Goal: Transaction & Acquisition: Book appointment/travel/reservation

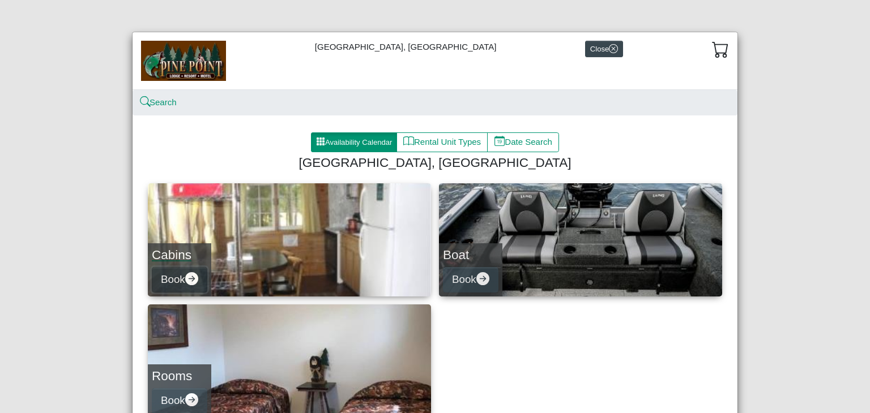
click at [170, 278] on button "Book" at bounding box center [180, 279] width 56 height 25
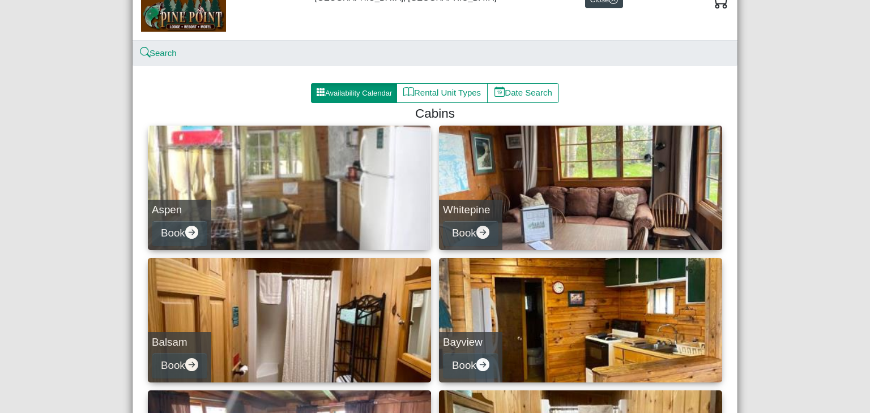
scroll to position [44, 0]
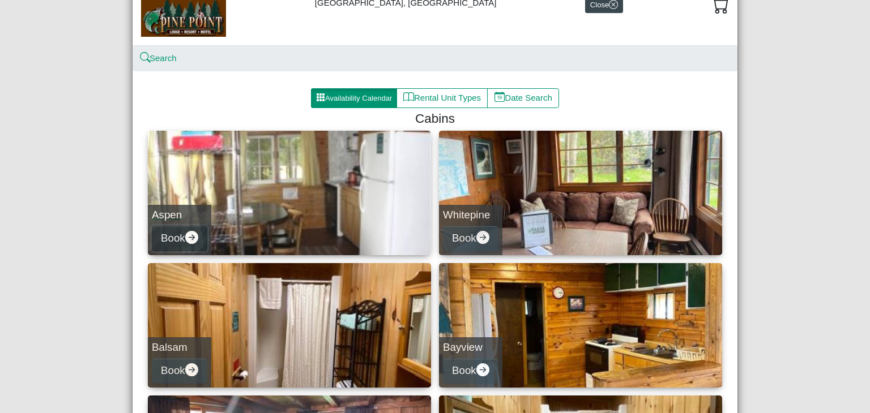
click at [190, 237] on icon "arrow right circle fill" at bounding box center [191, 237] width 13 height 13
select select "*"
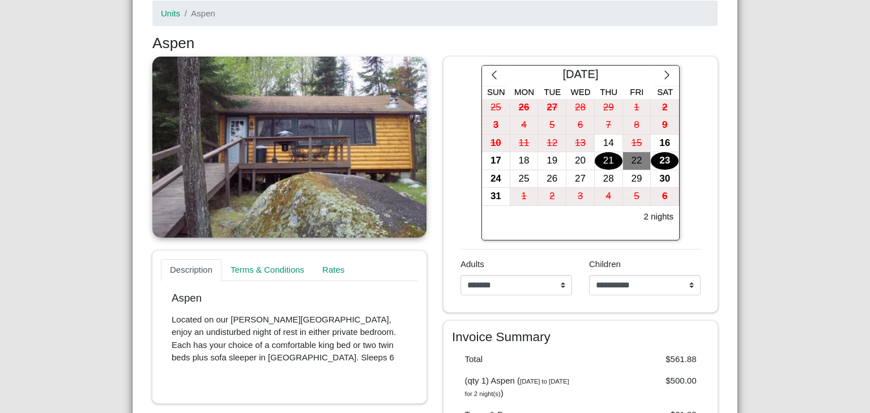
scroll to position [148, 0]
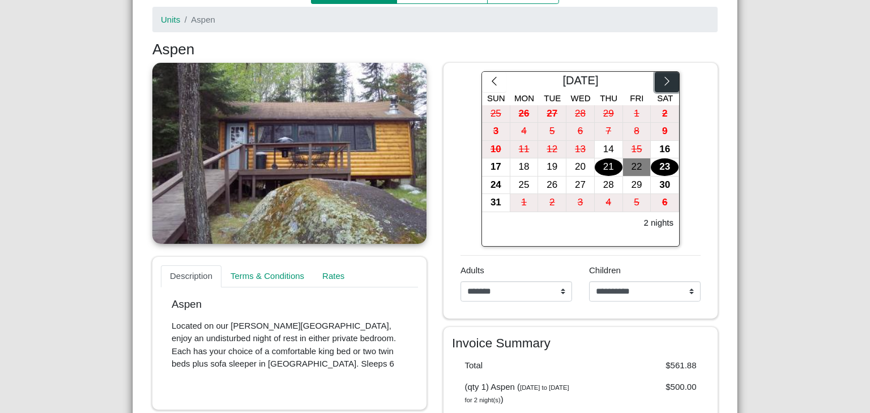
click at [663, 79] on icon "chevron right" at bounding box center [666, 81] width 11 height 11
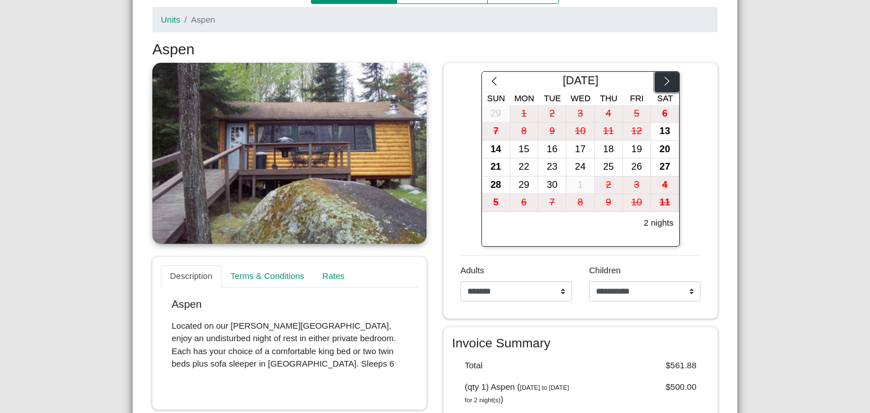
click at [663, 79] on icon "chevron right" at bounding box center [666, 81] width 11 height 11
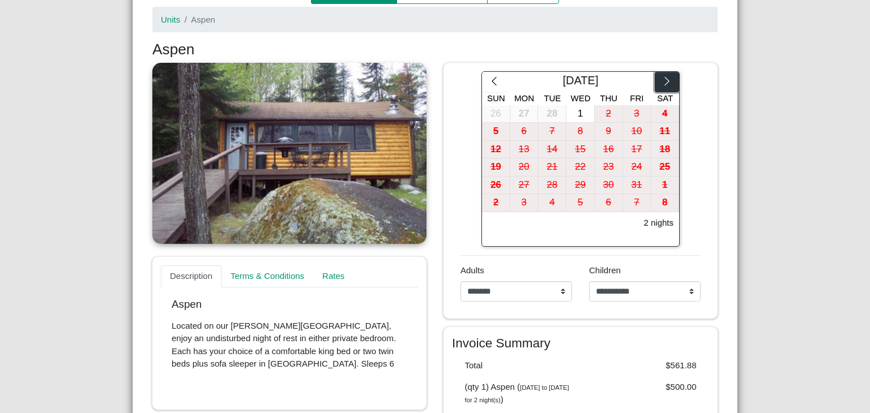
click at [663, 79] on icon "chevron right" at bounding box center [666, 81] width 11 height 11
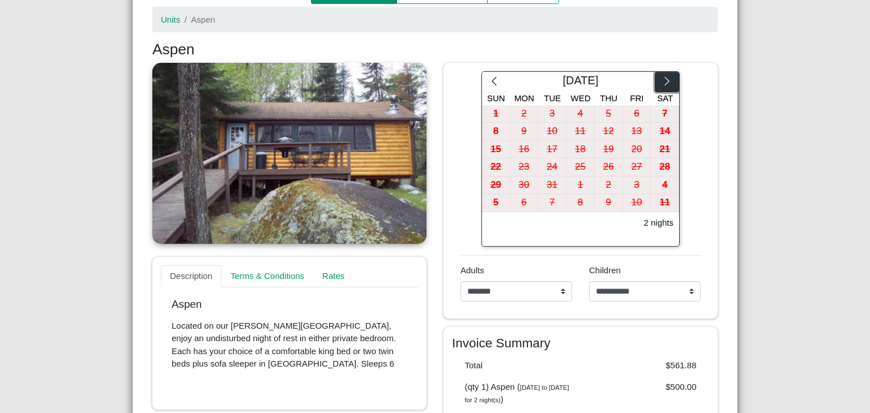
click at [663, 79] on icon "chevron right" at bounding box center [666, 81] width 11 height 11
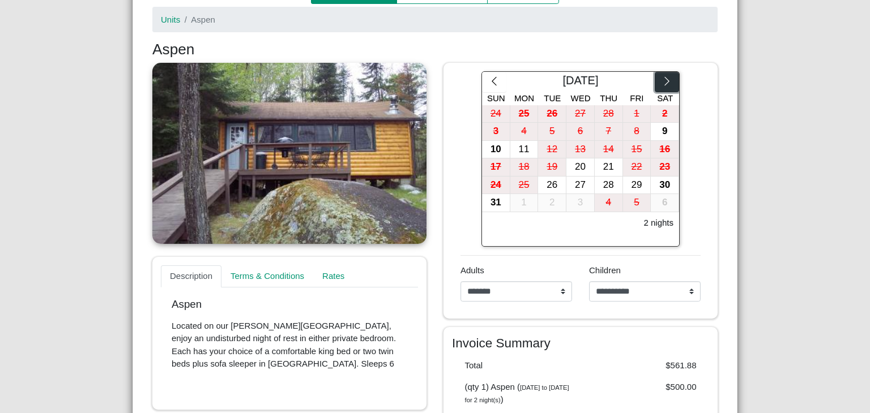
click at [663, 79] on icon "chevron right" at bounding box center [666, 81] width 11 height 11
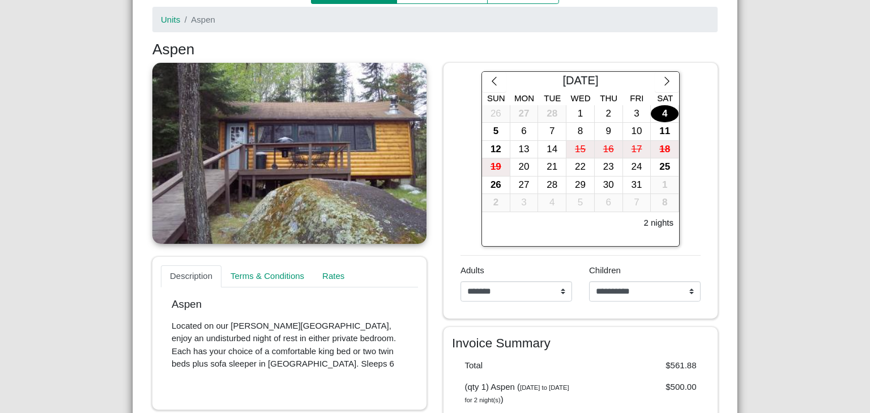
click at [659, 113] on div "4" at bounding box center [665, 114] width 28 height 18
click at [580, 109] on div "1" at bounding box center [580, 114] width 28 height 18
click at [514, 130] on div "6" at bounding box center [524, 132] width 28 height 18
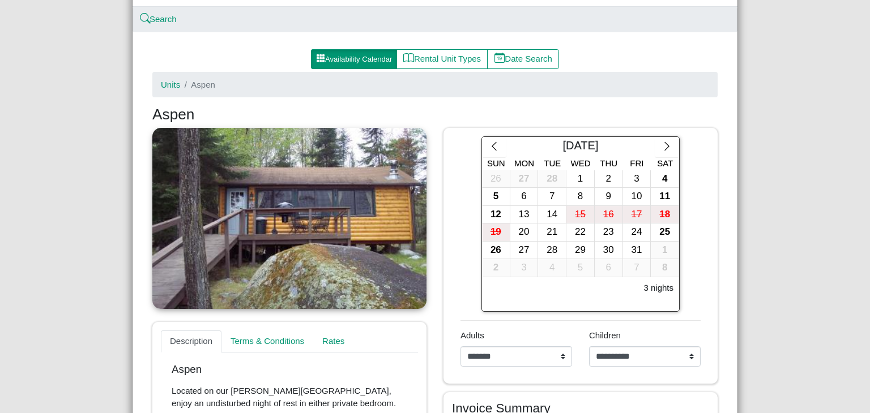
scroll to position [0, 0]
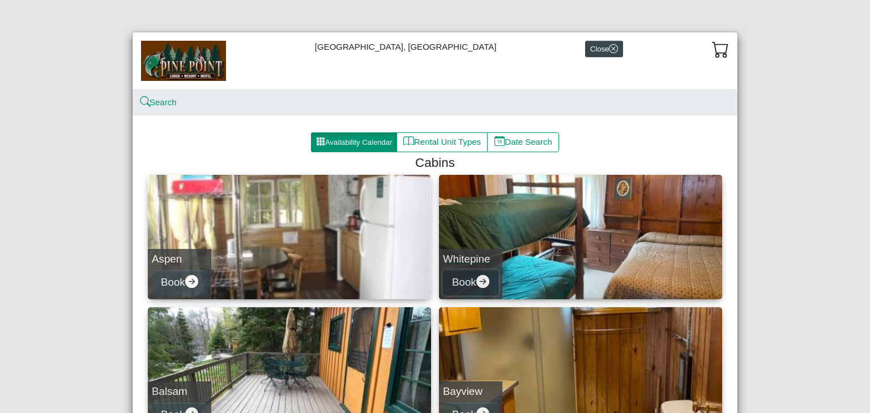
click at [464, 280] on button "Book" at bounding box center [471, 282] width 56 height 25
select select "*"
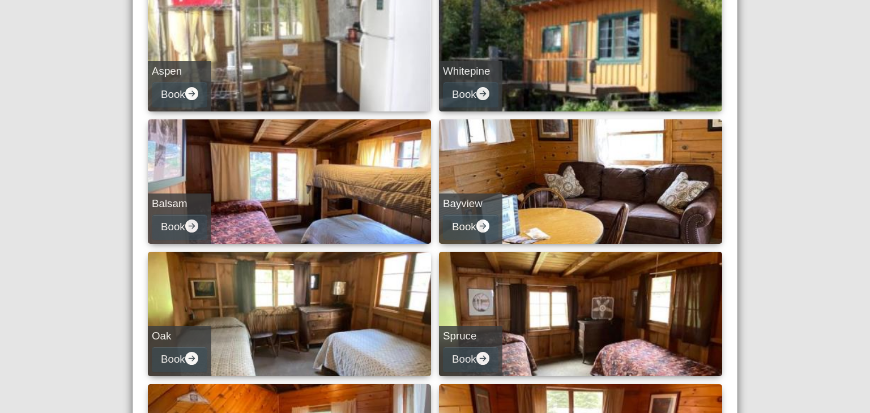
scroll to position [205, 0]
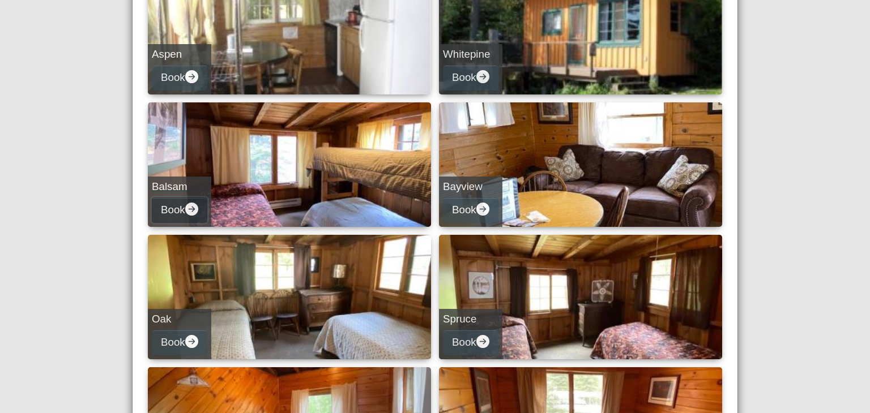
click at [191, 211] on icon "arrow right circle fill" at bounding box center [191, 209] width 13 height 13
select select "*"
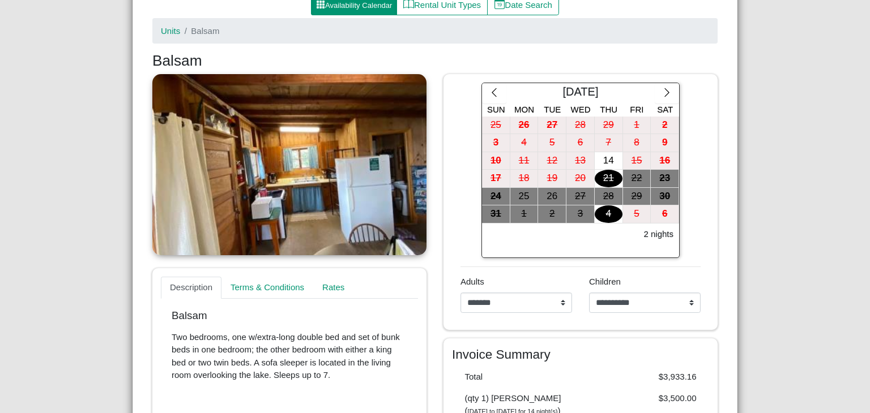
scroll to position [132, 0]
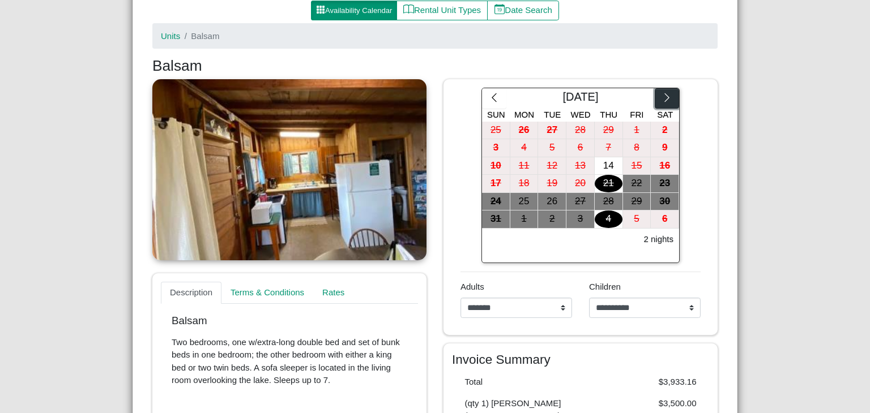
click at [665, 100] on icon "chevron right" at bounding box center [666, 97] width 11 height 11
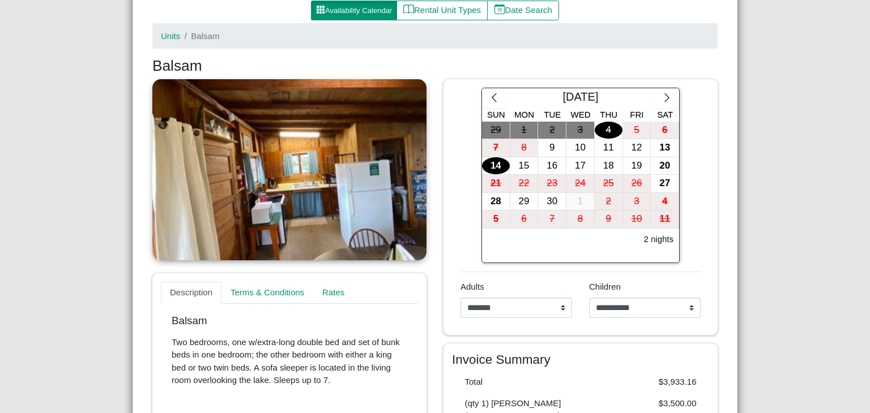
click at [492, 162] on div "14" at bounding box center [496, 166] width 28 height 18
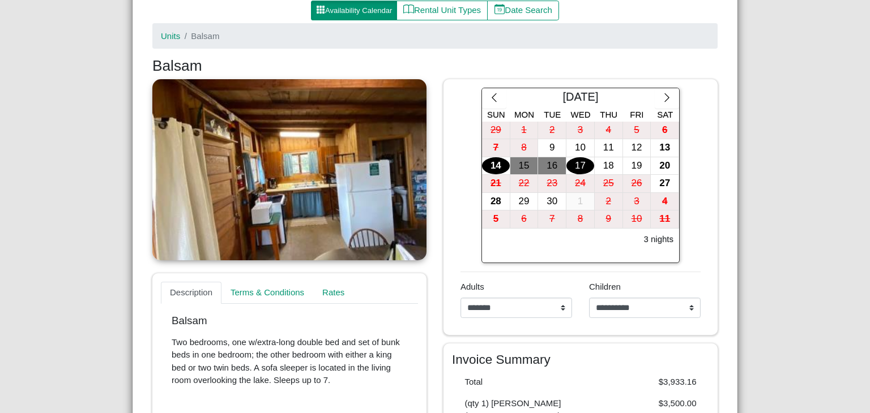
click at [567, 161] on div "17" at bounding box center [580, 166] width 28 height 18
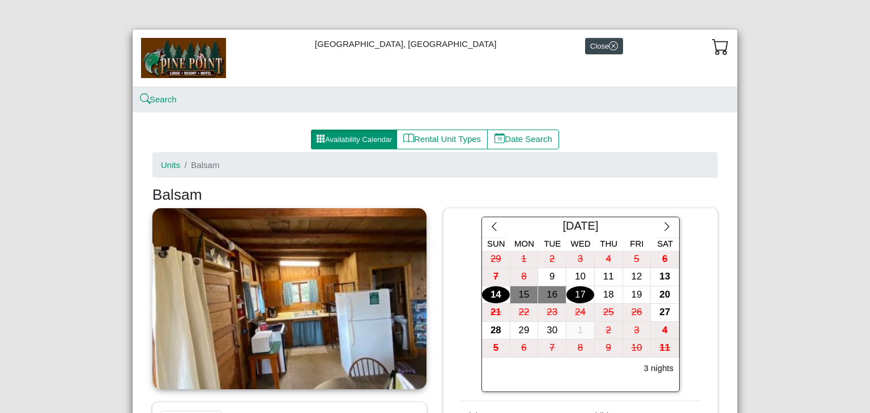
scroll to position [1, 0]
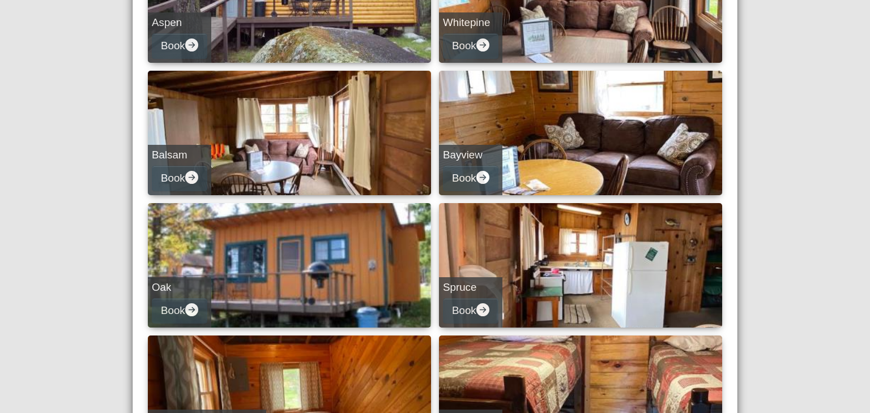
scroll to position [243, 0]
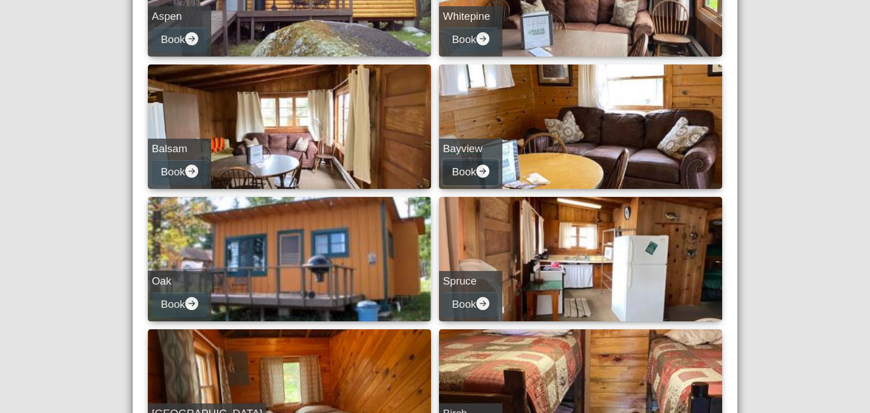
click at [482, 170] on icon "arrow right circle fill" at bounding box center [482, 171] width 13 height 13
select select "*"
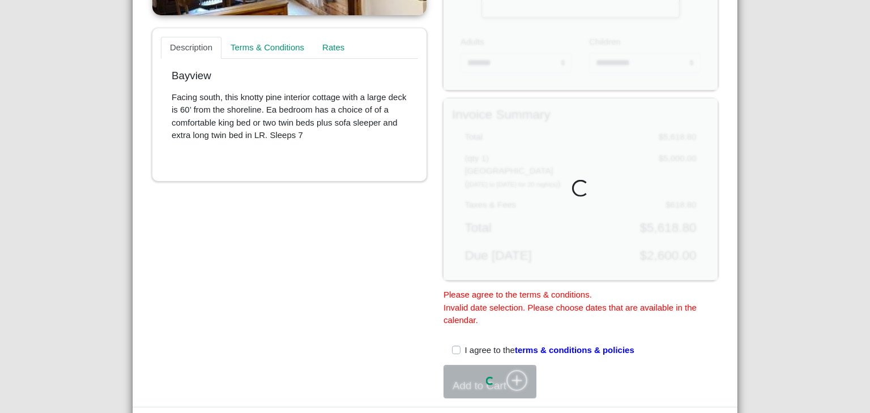
scroll to position [439, 0]
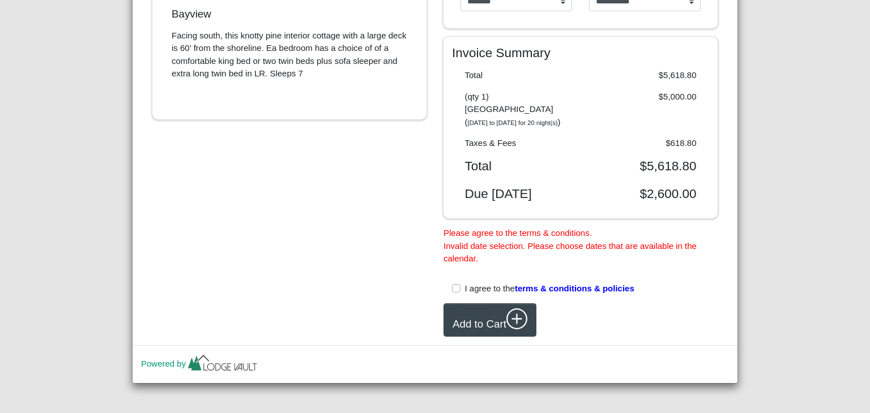
drag, startPoint x: 860, startPoint y: 221, endPoint x: 853, endPoint y: 155, distance: 67.2
click at [853, 155] on div "Pine Point Lodge, Resort & Motel Close Search Availability Calendar Rental Unit…" at bounding box center [435, 206] width 870 height 413
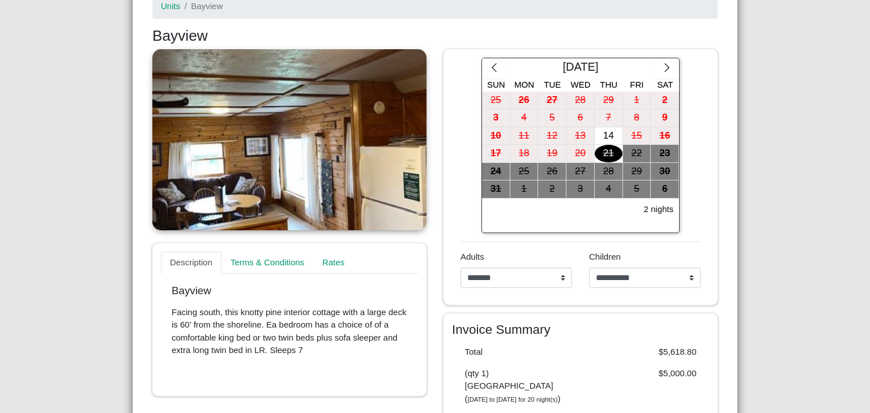
scroll to position [159, 0]
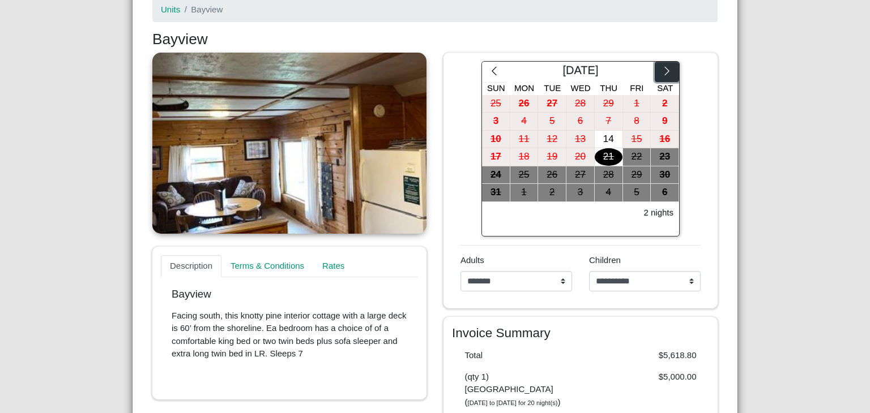
click at [668, 67] on icon "chevron right" at bounding box center [666, 71] width 11 height 11
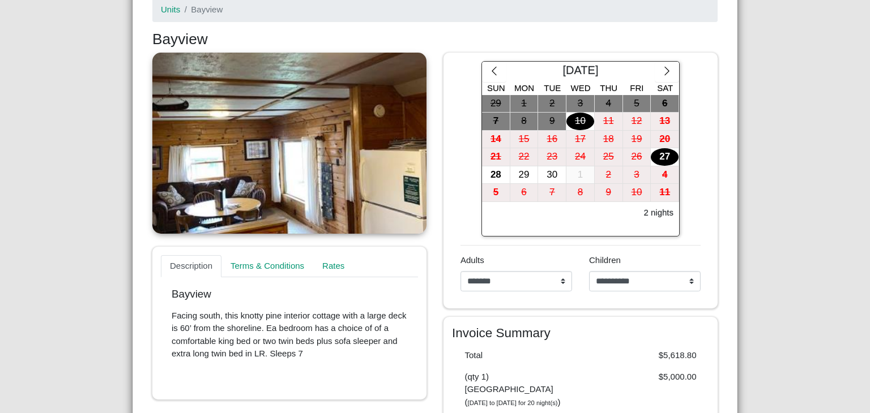
click at [655, 157] on div "27" at bounding box center [665, 157] width 28 height 18
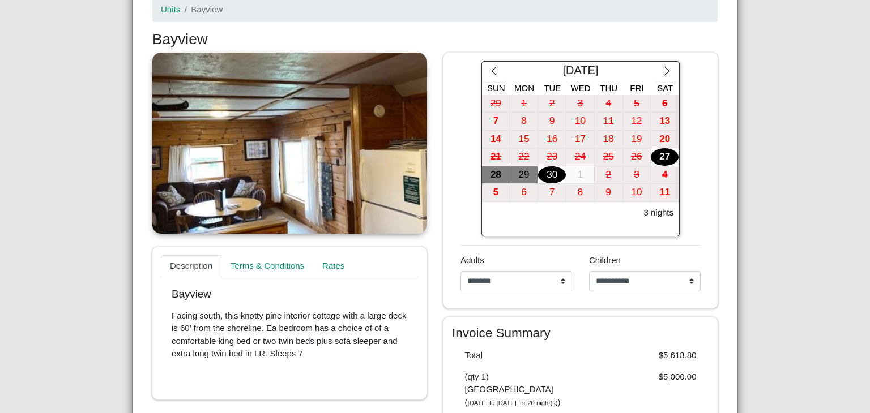
click at [549, 173] on div "30" at bounding box center [552, 176] width 28 height 18
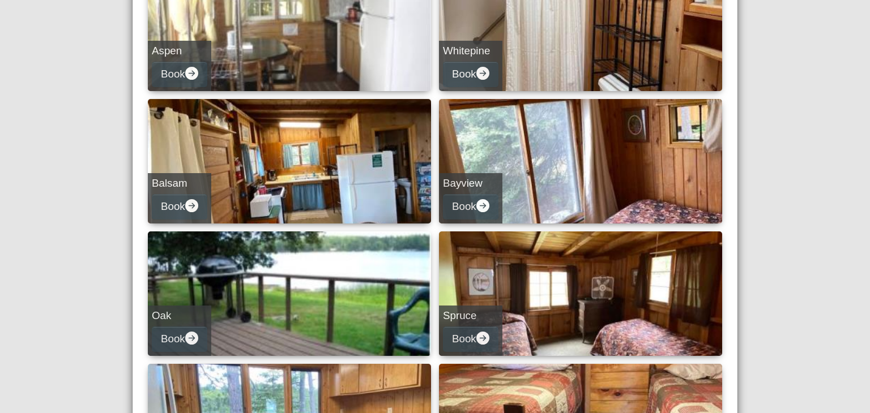
scroll to position [200, 0]
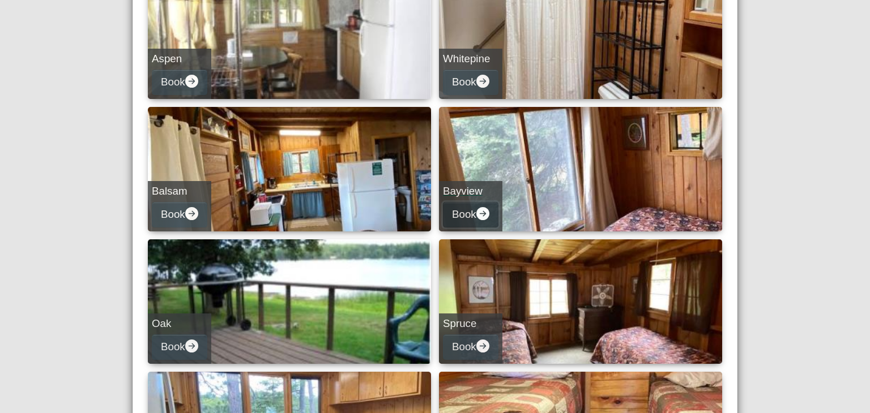
click at [471, 216] on button "Book" at bounding box center [471, 214] width 56 height 25
select select "*"
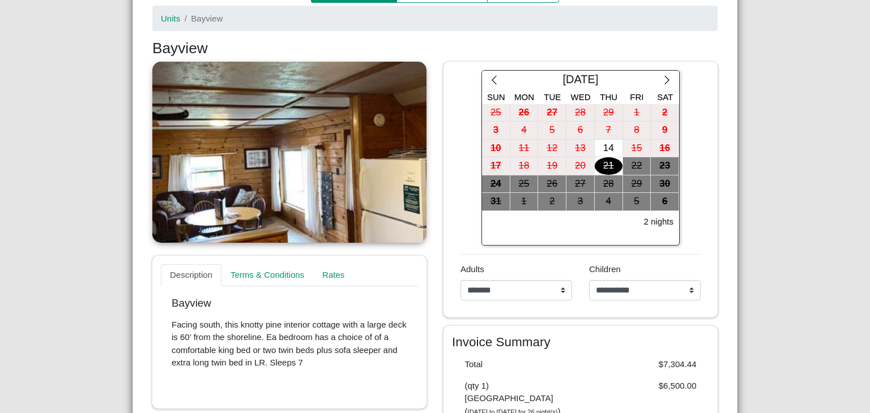
scroll to position [142, 0]
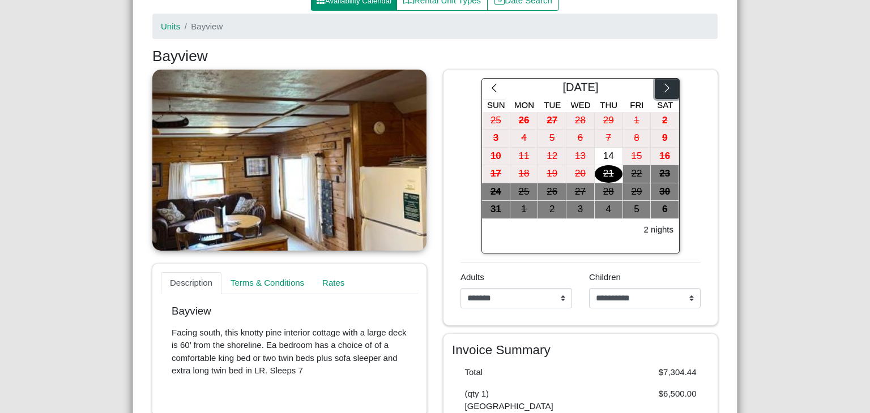
click at [666, 83] on icon "chevron right" at bounding box center [666, 88] width 11 height 11
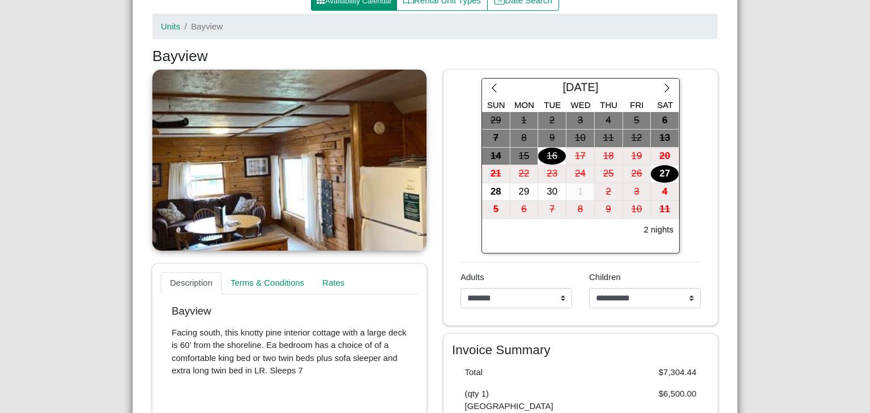
click at [663, 170] on div "27" at bounding box center [665, 174] width 28 height 18
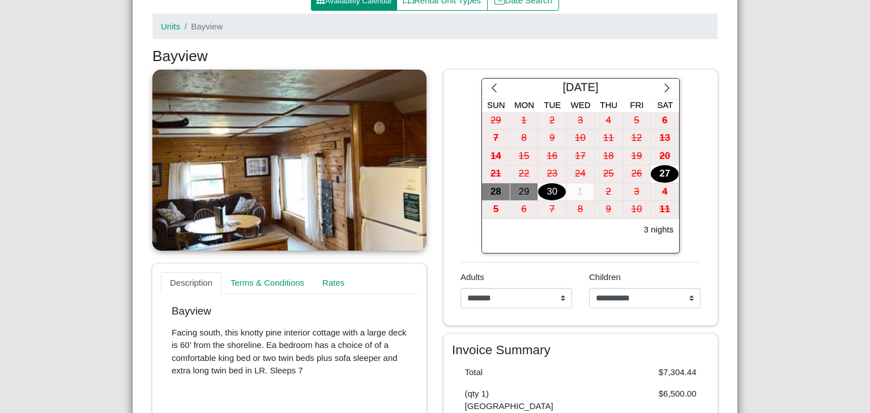
click at [547, 191] on div "30" at bounding box center [552, 192] width 28 height 18
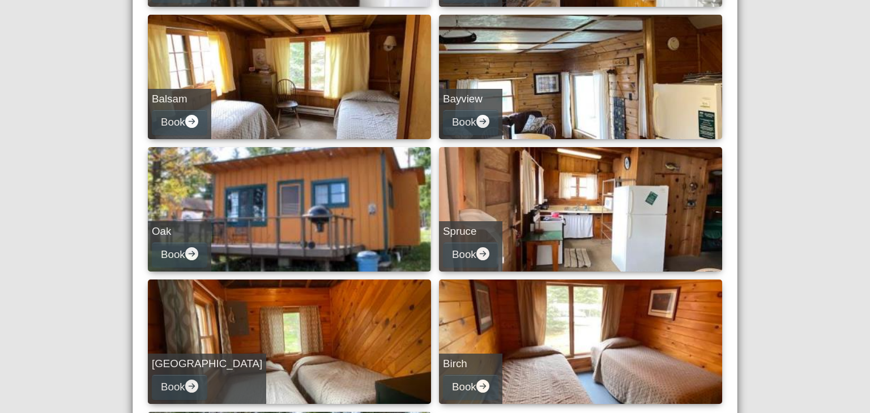
scroll to position [306, 0]
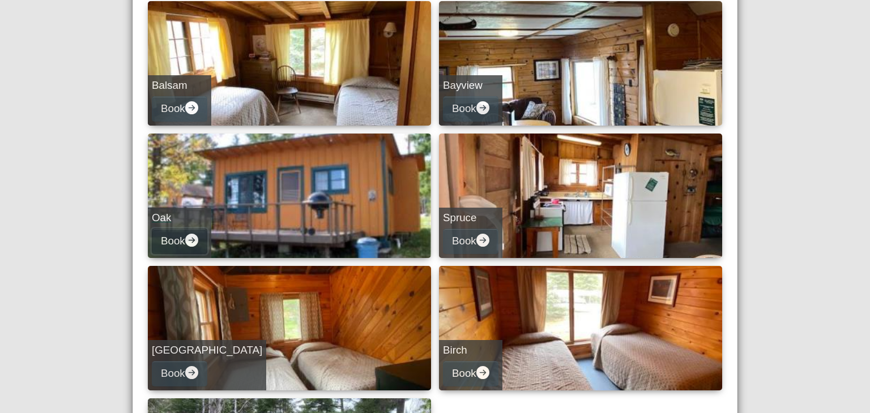
click at [193, 241] on icon "arrow right circle fill" at bounding box center [191, 240] width 13 height 13
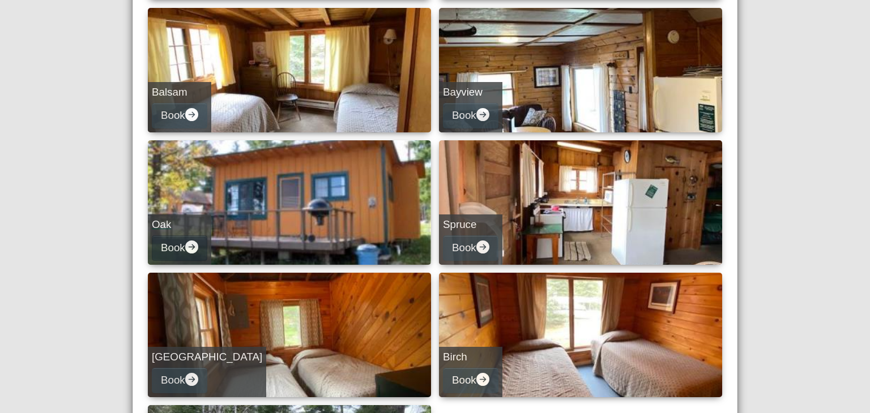
select select "*"
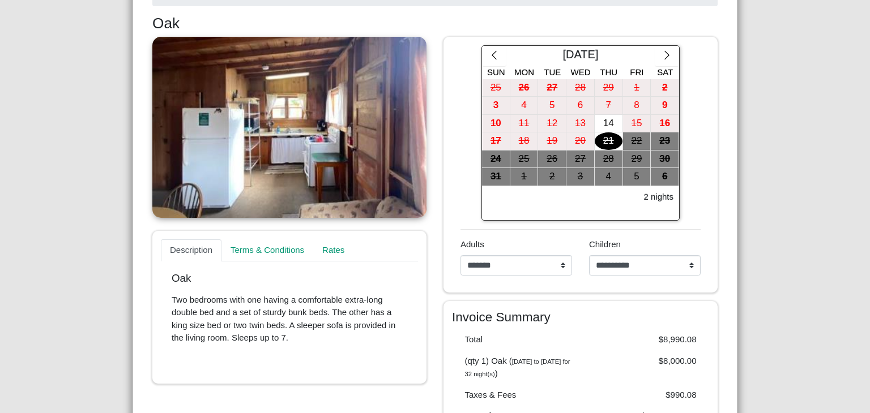
scroll to position [170, 0]
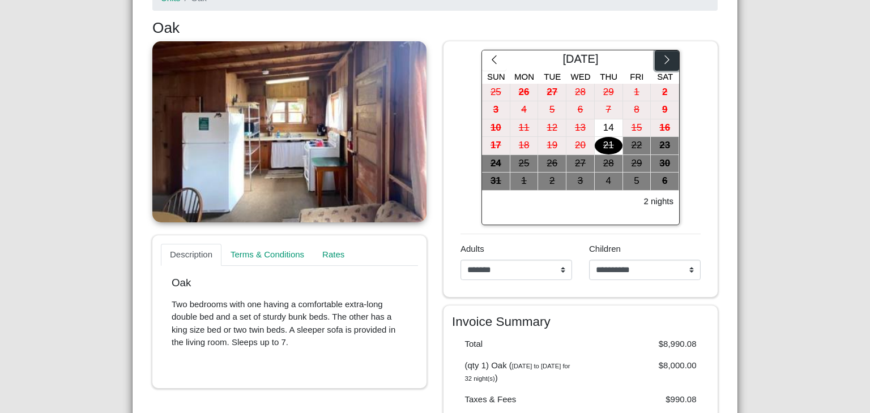
click at [668, 62] on icon "chevron right" at bounding box center [666, 59] width 11 height 11
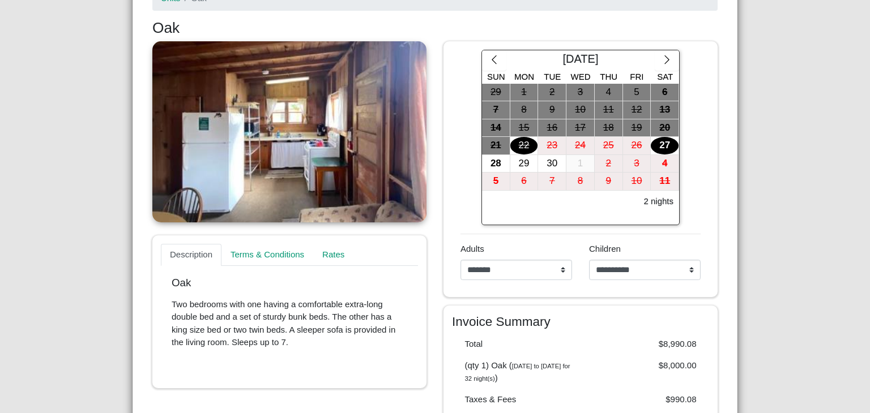
click at [663, 146] on div "27" at bounding box center [665, 146] width 28 height 18
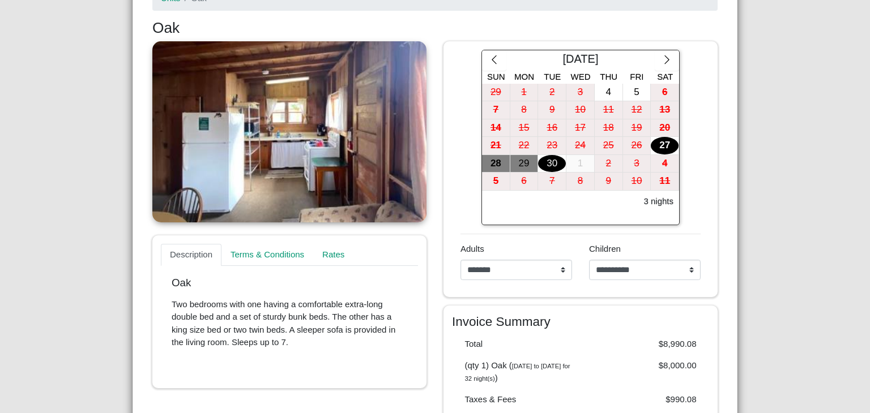
click at [556, 159] on div "30" at bounding box center [552, 164] width 28 height 18
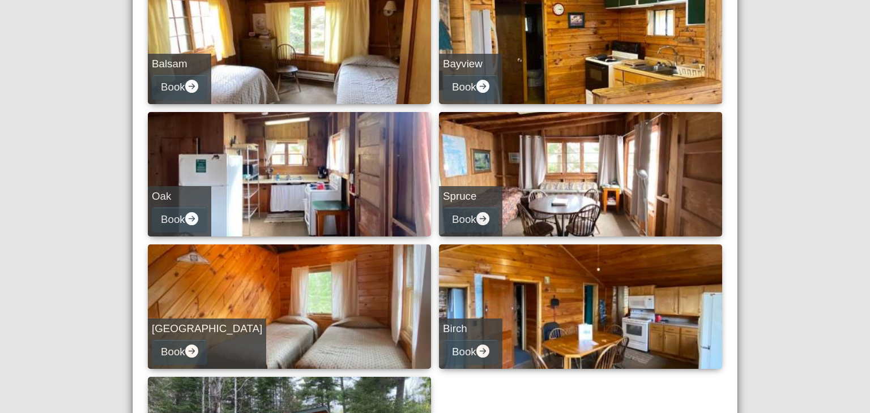
scroll to position [348, 0]
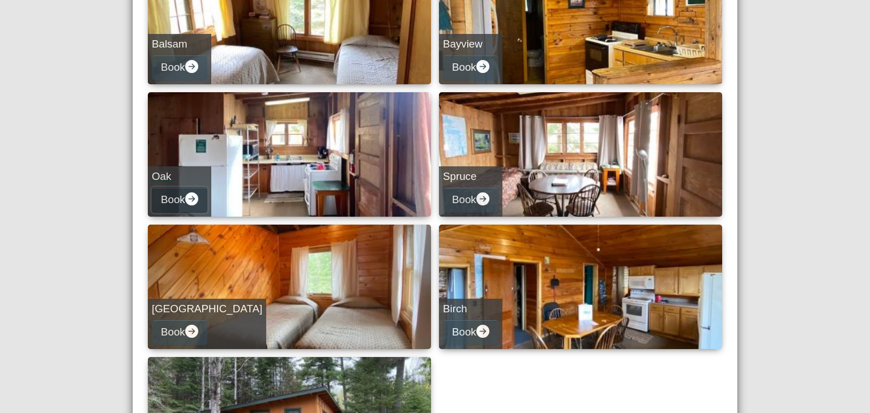
click at [165, 202] on button "Book" at bounding box center [180, 199] width 56 height 25
select select "*"
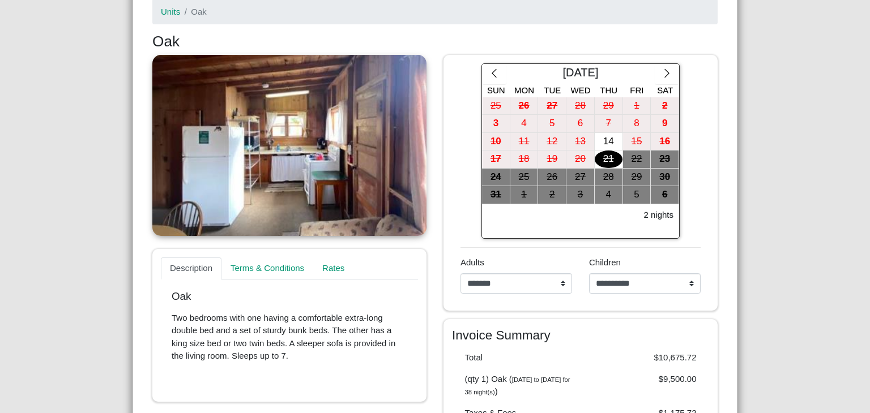
scroll to position [157, 0]
click at [664, 69] on icon "chevron right" at bounding box center [666, 72] width 11 height 11
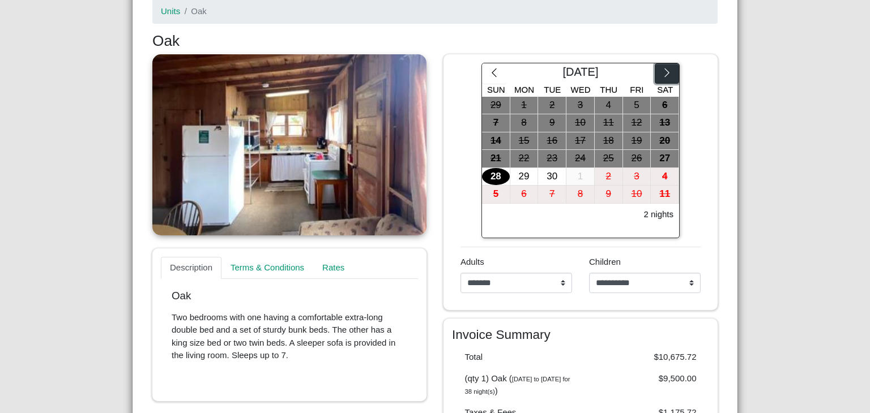
click at [665, 66] on button "button" at bounding box center [667, 73] width 24 height 20
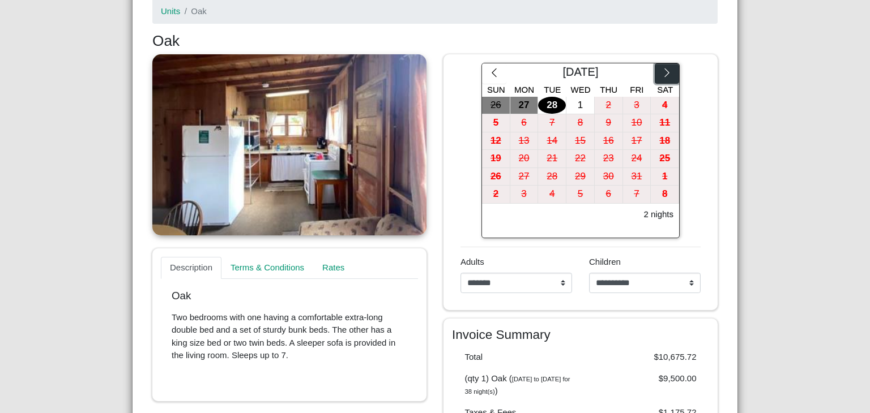
click at [665, 66] on button "button" at bounding box center [667, 73] width 24 height 20
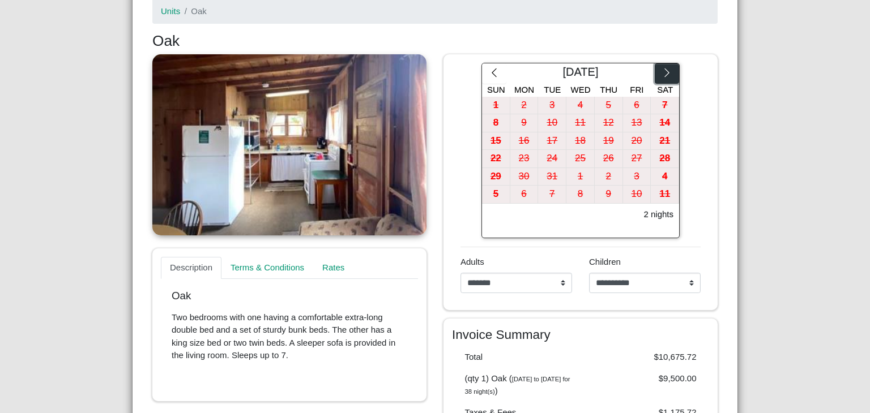
click at [665, 66] on button "button" at bounding box center [667, 73] width 24 height 20
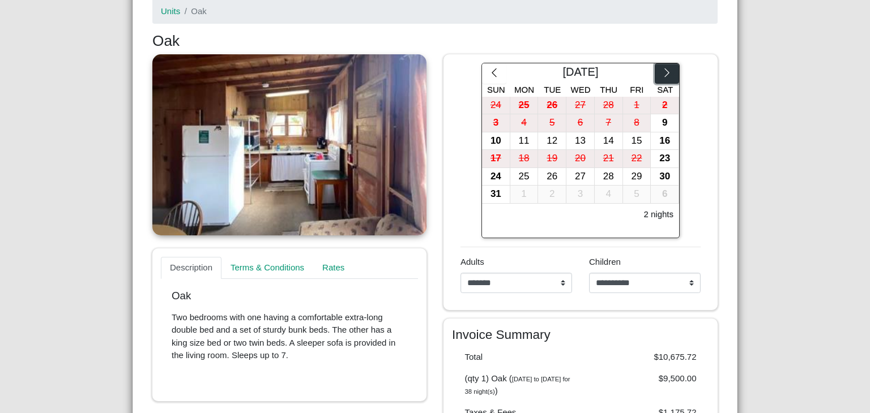
click at [665, 66] on button "button" at bounding box center [667, 73] width 24 height 20
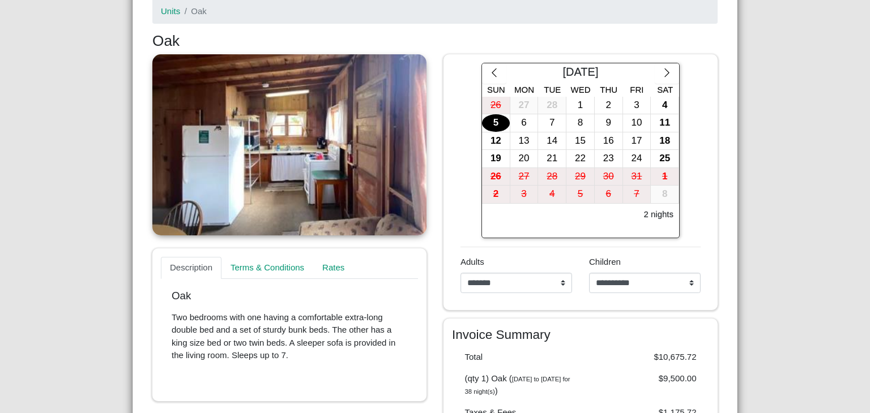
click at [494, 123] on div "5" at bounding box center [496, 123] width 28 height 18
click at [573, 121] on div "8" at bounding box center [580, 123] width 28 height 18
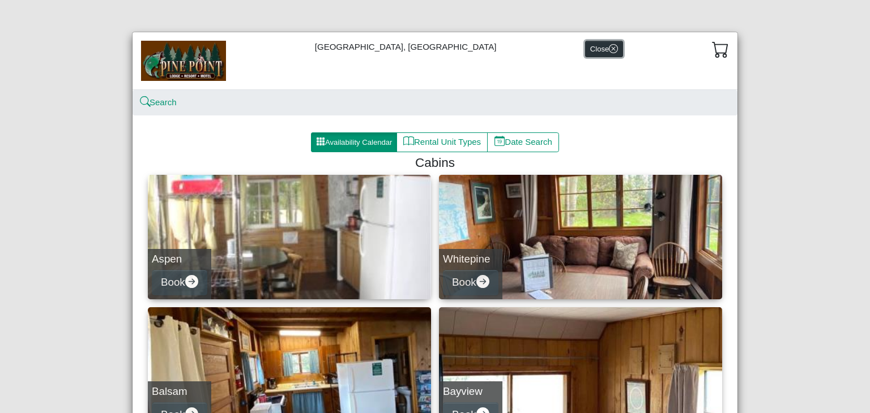
click at [585, 45] on button "Close" at bounding box center [604, 49] width 38 height 16
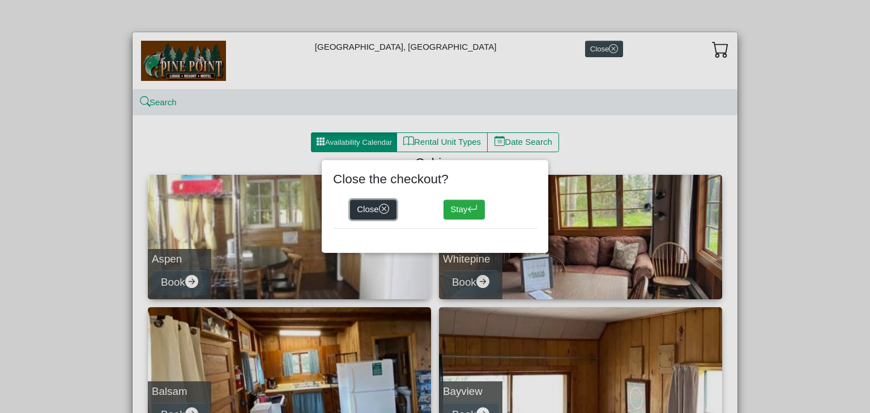
click at [383, 208] on icon "x circle" at bounding box center [384, 209] width 11 height 11
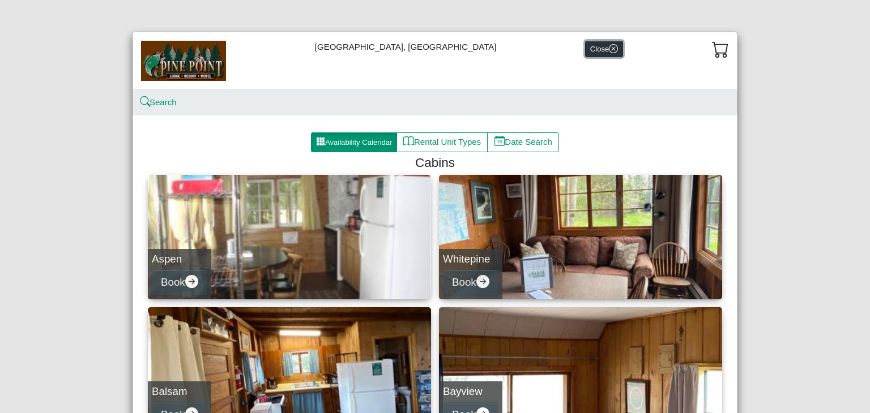
click at [612, 50] on icon "x circle" at bounding box center [614, 48] width 4 height 4
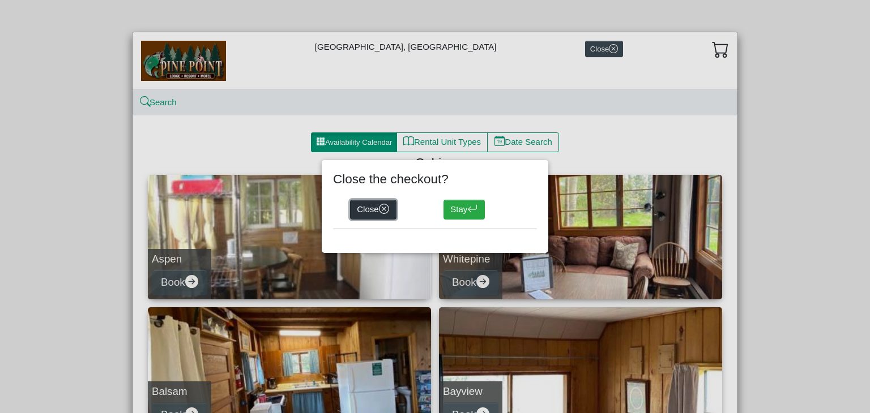
click at [367, 211] on button "Close" at bounding box center [373, 210] width 46 height 20
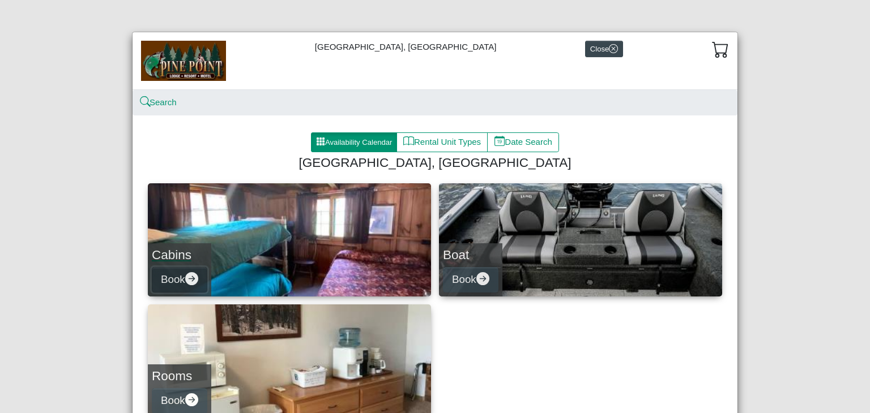
click at [193, 275] on icon "arrow right circle fill" at bounding box center [191, 278] width 13 height 13
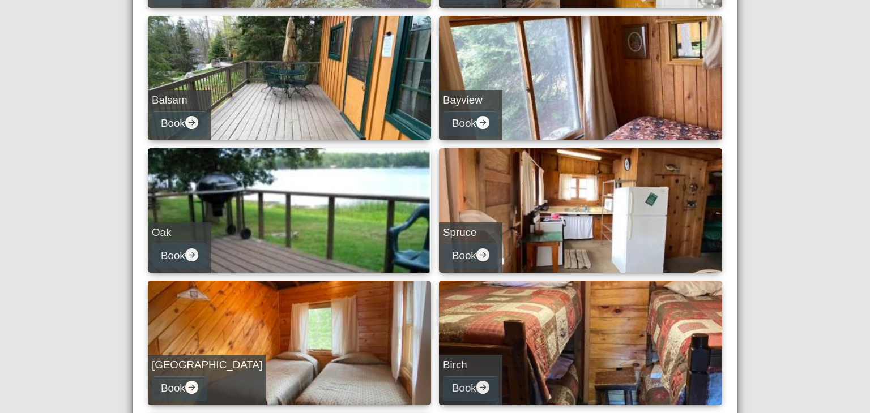
scroll to position [302, 0]
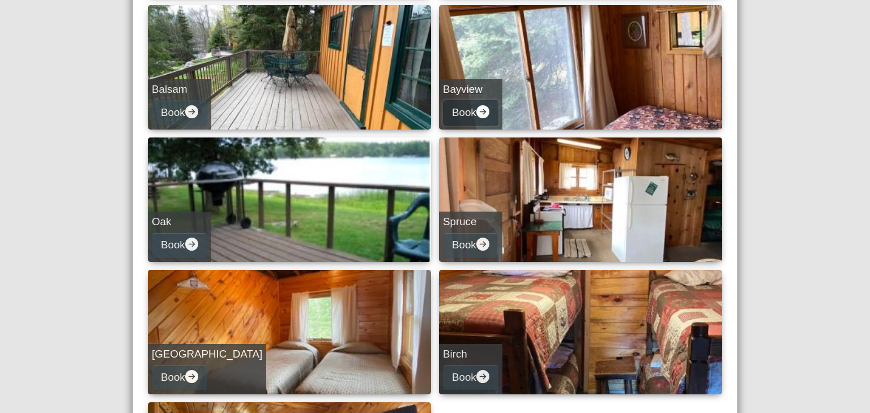
click at [481, 110] on icon "arrow right circle fill" at bounding box center [482, 111] width 13 height 13
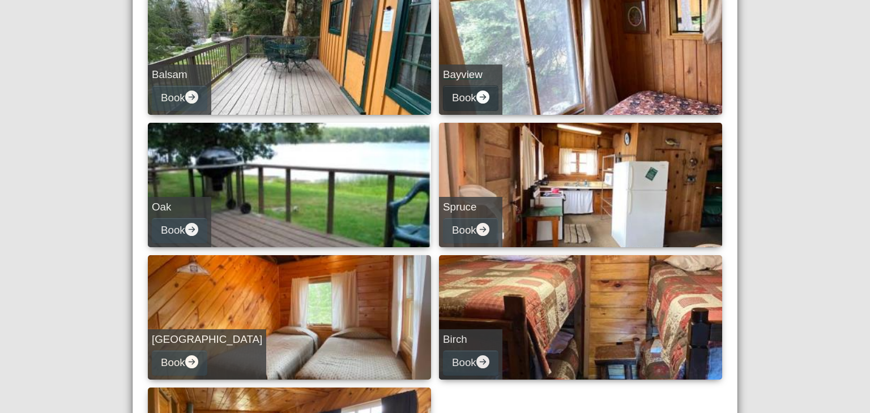
select select "*"
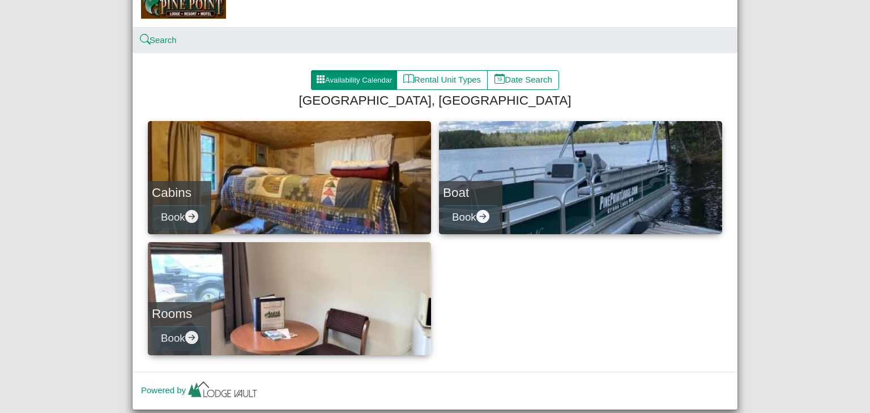
scroll to position [69, 0]
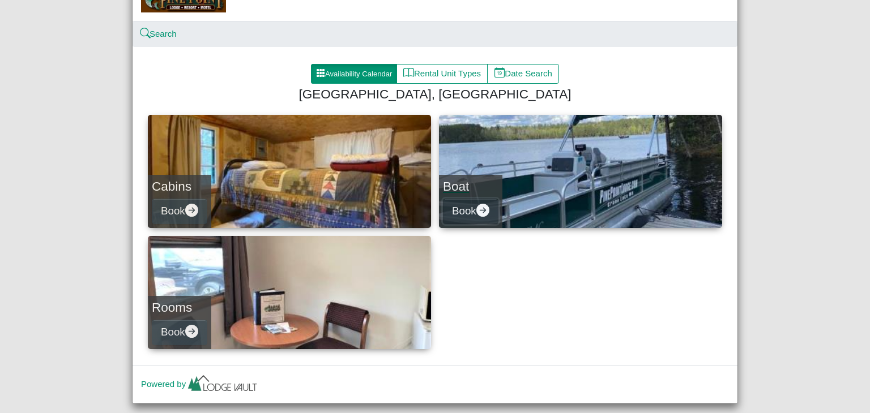
click at [483, 211] on icon "arrow right circle fill" at bounding box center [482, 210] width 13 height 13
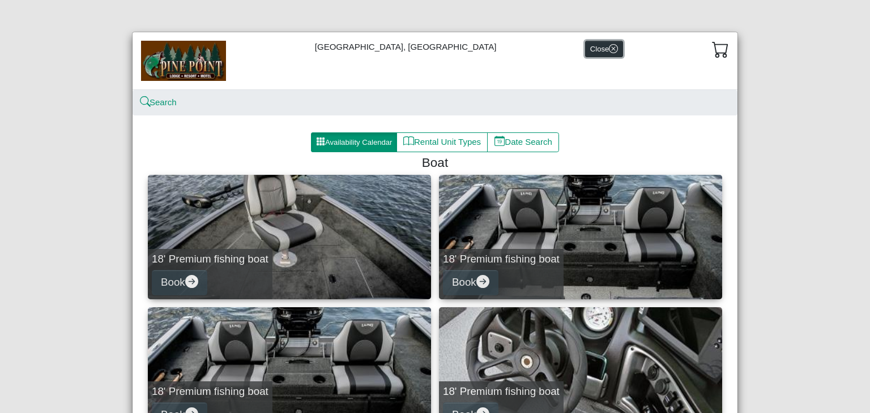
click at [585, 46] on button "Close" at bounding box center [604, 49] width 38 height 16
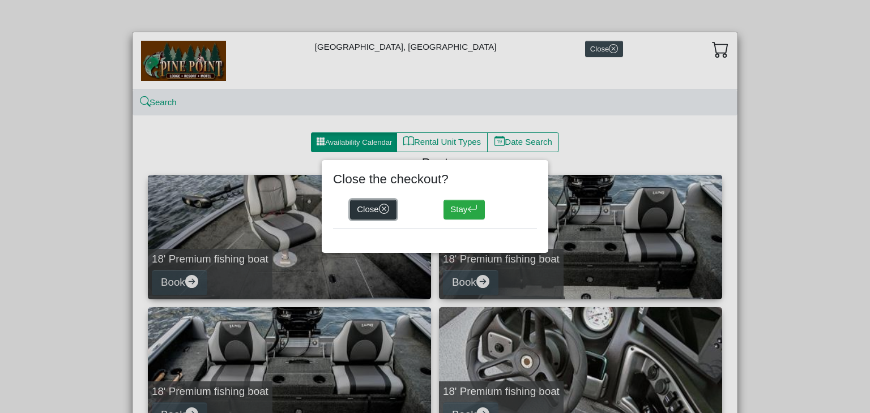
click at [364, 207] on button "Close" at bounding box center [373, 210] width 46 height 20
